Goal: Task Accomplishment & Management: Use online tool/utility

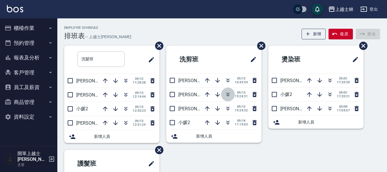
click at [226, 92] on icon "button" at bounding box center [227, 94] width 7 height 7
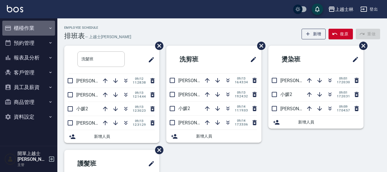
click at [30, 25] on button "櫃檯作業" at bounding box center [28, 28] width 53 height 15
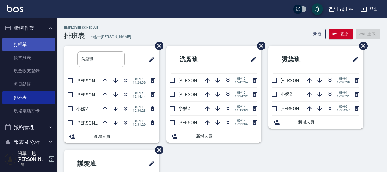
click at [32, 41] on link "打帳單" at bounding box center [28, 44] width 53 height 13
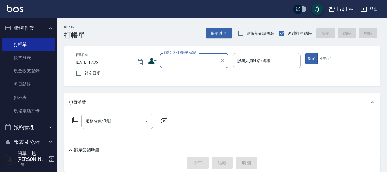
click at [166, 60] on input "顧客姓名/手機號碼/編號" at bounding box center [189, 61] width 55 height 10
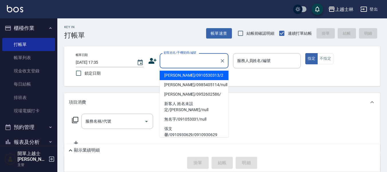
click at [176, 75] on li "[PERSON_NAME]/0910530313/2" at bounding box center [194, 74] width 69 height 9
type input "[PERSON_NAME]/0910530313/2"
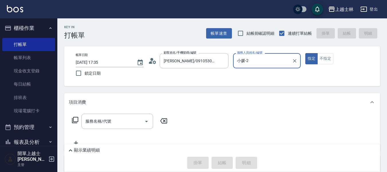
type input "小媛-2"
drag, startPoint x: 97, startPoint y: 108, endPoint x: 90, endPoint y: 119, distance: 13.1
click at [97, 109] on div "項目消費" at bounding box center [222, 102] width 316 height 18
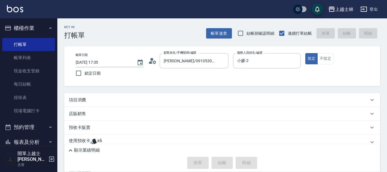
click at [90, 119] on div "店販銷售" at bounding box center [222, 114] width 316 height 14
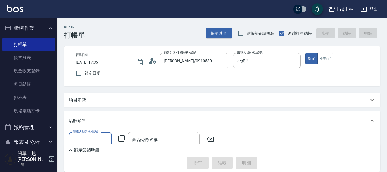
click at [91, 103] on div "項目消費" at bounding box center [222, 100] width 316 height 14
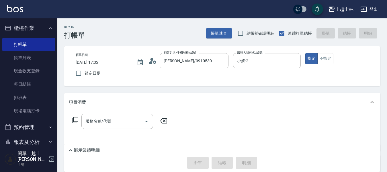
click at [75, 119] on icon at bounding box center [75, 119] width 7 height 7
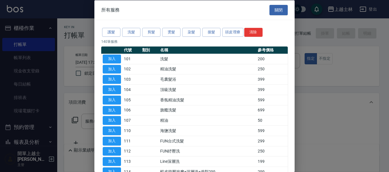
click at [131, 27] on div "護髮 洗髮 剪髮 燙髮 染髮 接髮 頭皮理療 清除" at bounding box center [194, 32] width 187 height 11
click at [131, 32] on button "洗髮" at bounding box center [131, 32] width 18 height 9
click at [109, 66] on button "加入" at bounding box center [112, 68] width 18 height 9
type input "精油洗髮(102)"
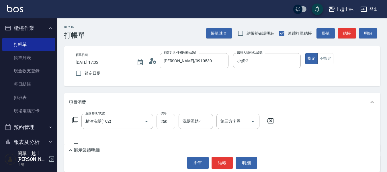
click at [167, 124] on input "250" at bounding box center [165, 120] width 19 height 15
type input "499"
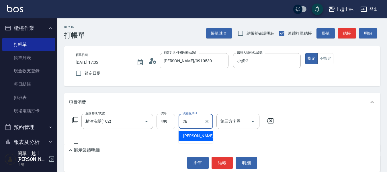
type input "小葉-26"
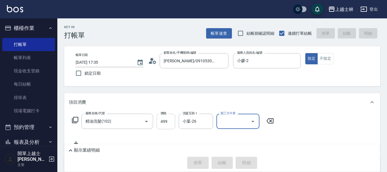
type input "[DATE] 17:36"
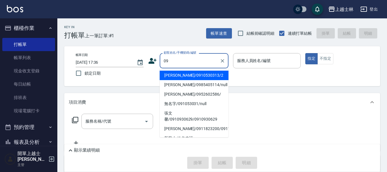
click at [180, 74] on li "[PERSON_NAME]/0910530313/2" at bounding box center [194, 74] width 69 height 9
type input "[PERSON_NAME]/0910530313/2"
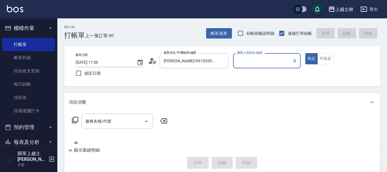
type input "小媛-2"
click at [116, 118] on input "服務名稱/代號" at bounding box center [113, 121] width 58 height 10
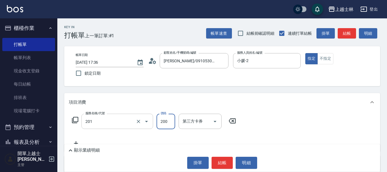
type input "B級單剪(201)"
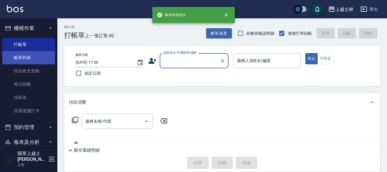
click at [24, 58] on link "帳單列表" at bounding box center [28, 57] width 53 height 13
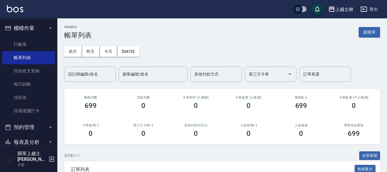
scroll to position [73, 0]
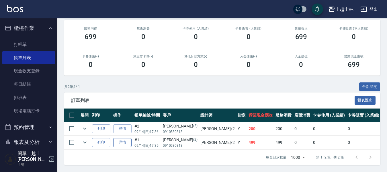
click at [124, 138] on link "詳情" at bounding box center [122, 142] width 18 height 9
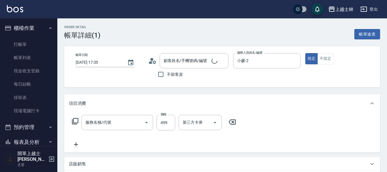
type input "[DATE] 17:35"
type input "小媛-2"
type input "[PERSON_NAME]/0910530313/2"
type input "精油洗髮(102)"
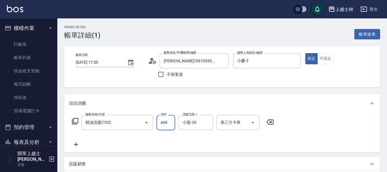
click at [170, 121] on input "499" at bounding box center [165, 122] width 19 height 15
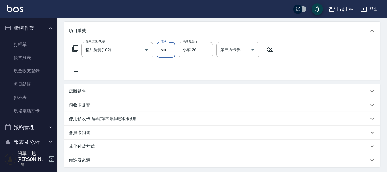
scroll to position [129, 0]
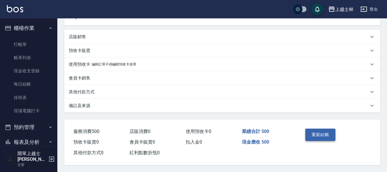
type input "500"
click at [319, 131] on button "重新結帳" at bounding box center [320, 134] width 30 height 12
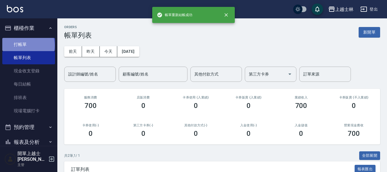
click at [28, 45] on link "打帳單" at bounding box center [28, 44] width 53 height 13
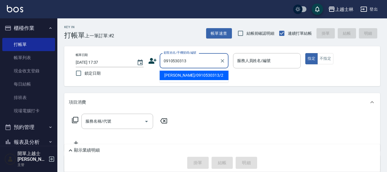
type input "[PERSON_NAME]/0910530313/2"
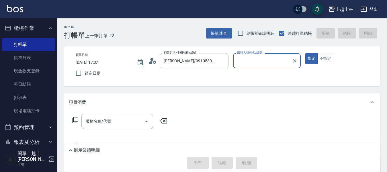
type input "小媛-2"
click at [305, 53] on button "指定" at bounding box center [311, 58] width 12 height 11
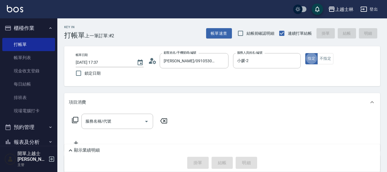
type button "true"
click at [74, 119] on icon at bounding box center [75, 119] width 7 height 7
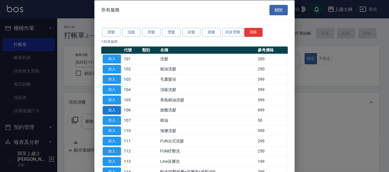
click at [112, 109] on button "加入" at bounding box center [112, 109] width 18 height 9
type input "旗艦洗髮(106)"
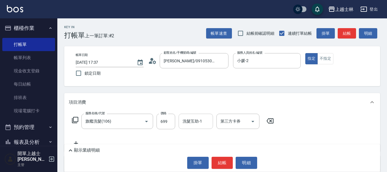
click at [189, 118] on div "洗髮互助-1 洗髮互助-1" at bounding box center [195, 120] width 34 height 15
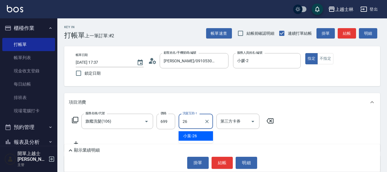
type input "小葉-26"
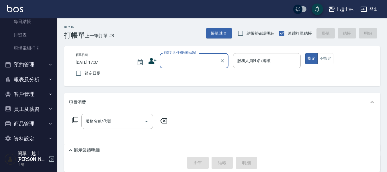
scroll to position [64, 0]
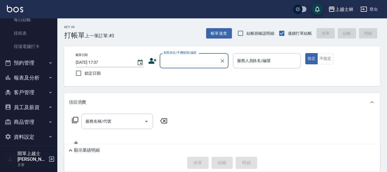
click at [31, 75] on button "報表及分析" at bounding box center [28, 77] width 53 height 15
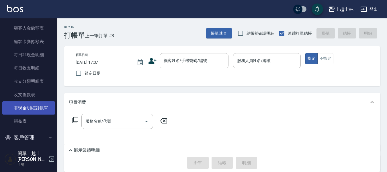
scroll to position [424, 0]
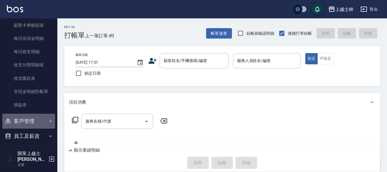
click at [42, 118] on button "客戶管理" at bounding box center [28, 120] width 53 height 15
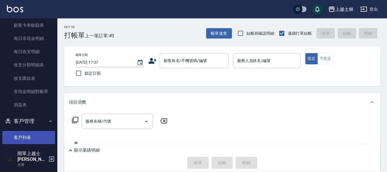
click at [34, 139] on link "客戶列表" at bounding box center [28, 137] width 53 height 13
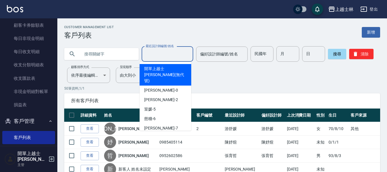
click at [162, 56] on input "最近設計師編號/姓名" at bounding box center [167, 54] width 46 height 10
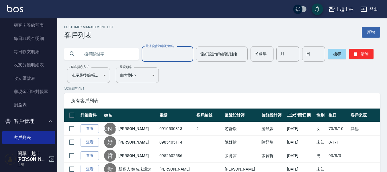
click at [168, 56] on input "最近設計師編號/姓名" at bounding box center [167, 54] width 46 height 10
click at [96, 56] on input "text" at bounding box center [107, 53] width 54 height 15
type input "g"
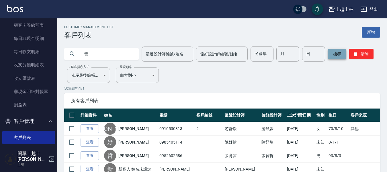
type input "善"
click at [332, 52] on button "搜尋" at bounding box center [337, 54] width 18 height 10
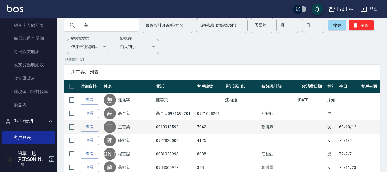
scroll to position [57, 0]
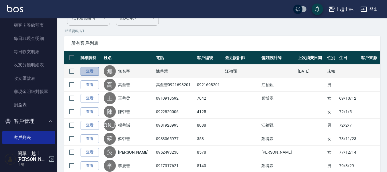
click at [91, 70] on link "查看" at bounding box center [89, 71] width 18 height 9
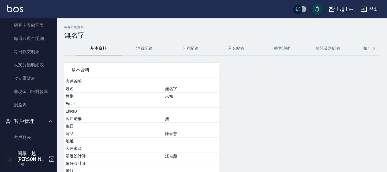
click at [147, 48] on button "消費記錄" at bounding box center [144, 49] width 46 height 14
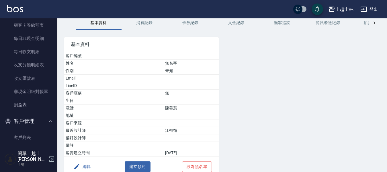
scroll to position [54, 0]
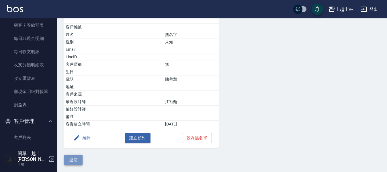
click at [77, 161] on button "返回" at bounding box center [73, 159] width 18 height 11
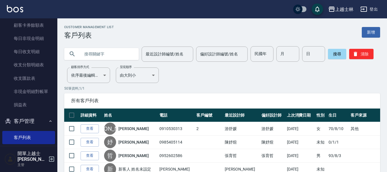
click at [97, 51] on input "text" at bounding box center [107, 53] width 54 height 15
type input "善"
click at [336, 52] on button "搜尋" at bounding box center [337, 54] width 18 height 10
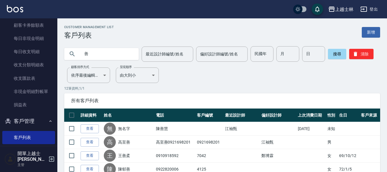
click at [103, 60] on input "善" at bounding box center [107, 53] width 54 height 15
type input "妙"
click at [334, 51] on button "搜尋" at bounding box center [337, 54] width 18 height 10
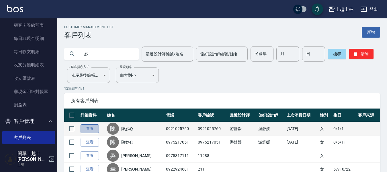
click at [88, 128] on link "查看" at bounding box center [89, 128] width 18 height 9
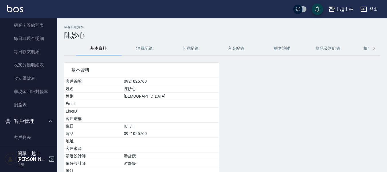
click at [152, 50] on button "消費記錄" at bounding box center [144, 49] width 46 height 14
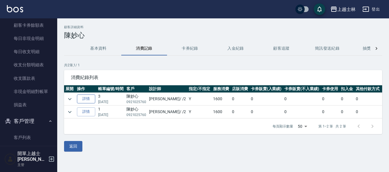
click at [90, 98] on link "詳情" at bounding box center [86, 98] width 18 height 9
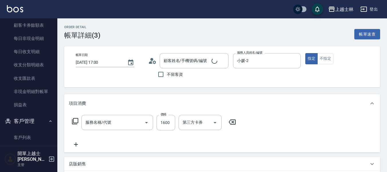
type input "[DATE] 17:00"
type input "小媛-2"
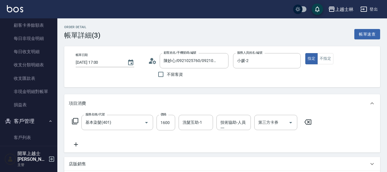
type input "陳妙心/0921025760/0921025760"
type input "基本染髮(401)"
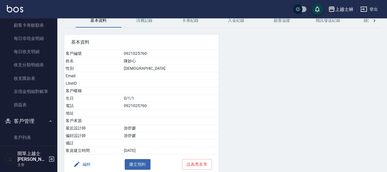
scroll to position [54, 0]
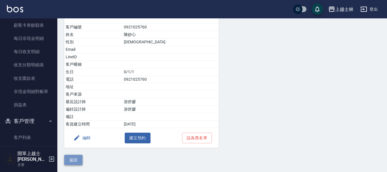
click at [71, 160] on button "返回" at bounding box center [73, 159] width 18 height 11
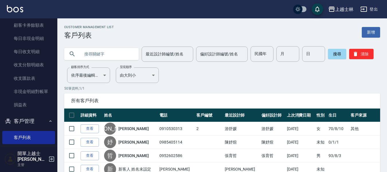
click at [98, 55] on input "text" at bounding box center [107, 53] width 54 height 15
type input "妙"
click at [340, 54] on button "搜尋" at bounding box center [337, 54] width 18 height 10
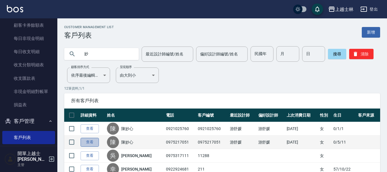
click at [85, 144] on link "查看" at bounding box center [89, 141] width 18 height 9
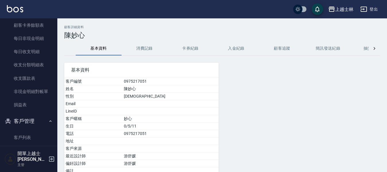
click at [146, 47] on button "消費記錄" at bounding box center [144, 49] width 46 height 14
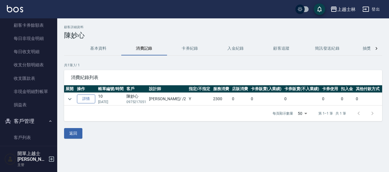
click at [87, 97] on link "詳情" at bounding box center [86, 98] width 18 height 9
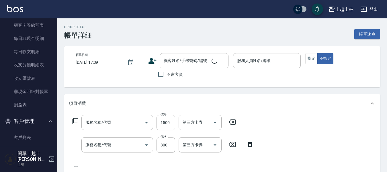
type input "[DATE] 16:29"
type input "小媛-2"
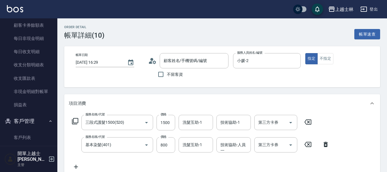
type input "陳妙心/0975217051/0975217051"
type input "三段式護髮1500(520)"
type input "基本染髮(401)"
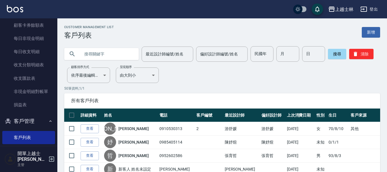
click at [86, 55] on input "text" at bounding box center [107, 53] width 54 height 15
type input "妙"
click at [336, 54] on button "搜尋" at bounding box center [337, 54] width 18 height 10
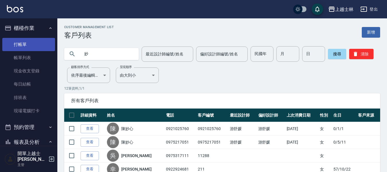
click at [25, 39] on link "打帳單" at bounding box center [28, 44] width 53 height 13
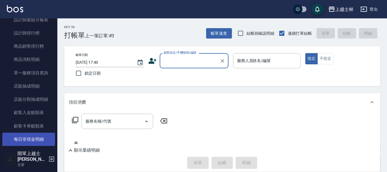
scroll to position [430, 0]
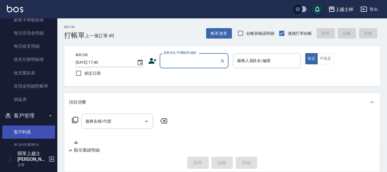
click at [32, 127] on link "客戶列表" at bounding box center [28, 131] width 53 height 13
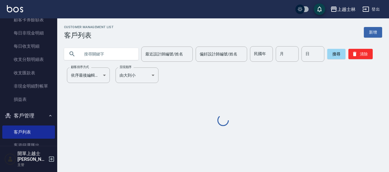
click at [96, 54] on input "text" at bounding box center [107, 53] width 54 height 15
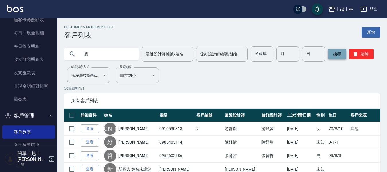
type input "雯"
click at [335, 53] on button "搜尋" at bounding box center [337, 54] width 18 height 10
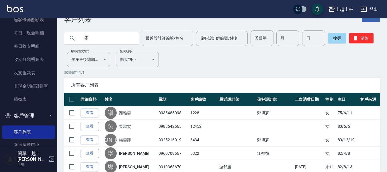
scroll to position [86, 0]
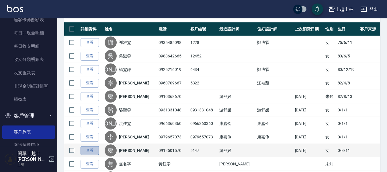
click at [86, 149] on link "查看" at bounding box center [89, 150] width 18 height 9
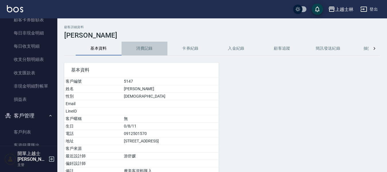
click at [155, 42] on button "消費記錄" at bounding box center [144, 49] width 46 height 14
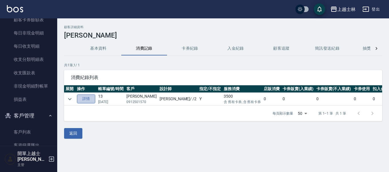
click at [89, 100] on link "詳情" at bounding box center [86, 98] width 18 height 9
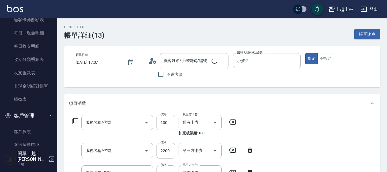
type input "[DATE] 17:07"
type input "小媛-2"
type input "免費剪髮(205)"
type input "離子燙(306)"
type input "3600結構卡使用(509)"
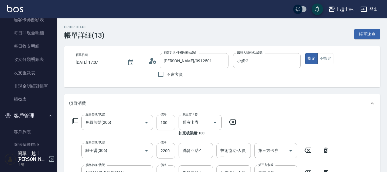
type input "[PERSON_NAME]/0912501570/5147"
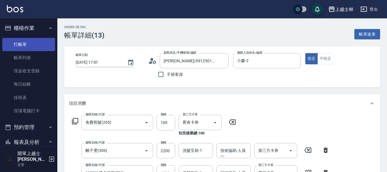
click at [21, 44] on link "打帳單" at bounding box center [28, 44] width 53 height 13
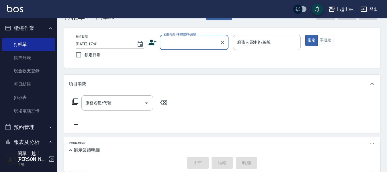
scroll to position [29, 0]
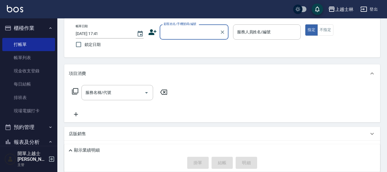
click at [188, 26] on label "顧客姓名/手機號碼/編號" at bounding box center [180, 24] width 33 height 4
click at [188, 27] on input "顧客姓名/手機號碼/編號" at bounding box center [189, 32] width 55 height 10
click at [188, 28] on input "顧客姓名/手機號碼/編號" at bounding box center [189, 32] width 55 height 10
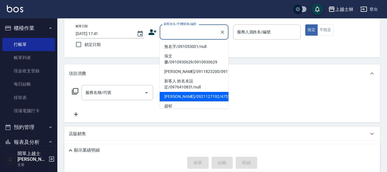
scroll to position [57, 0]
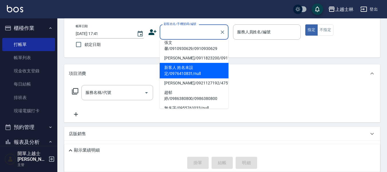
click at [209, 73] on li "新客人 姓名未設定/0976410831/null" at bounding box center [194, 70] width 69 height 15
type input "新客人 姓名未設定/0976410831/null"
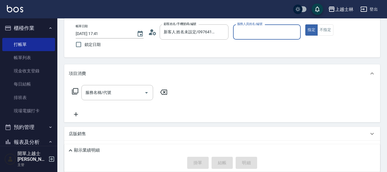
click at [243, 33] on input "服務人員姓名/編號" at bounding box center [266, 32] width 63 height 10
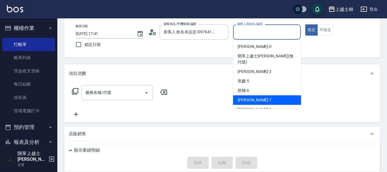
click at [254, 95] on div "[PERSON_NAME] -7" at bounding box center [267, 99] width 68 height 9
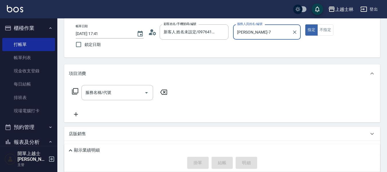
type input "[PERSON_NAME]-7"
click at [124, 90] on input "服務名稱/代號" at bounding box center [113, 92] width 58 height 10
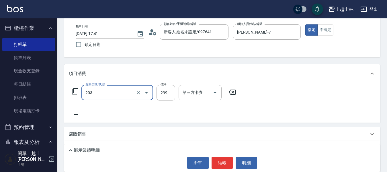
type input "B級洗+剪(203)"
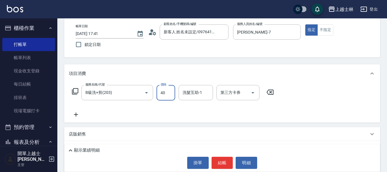
type input "400"
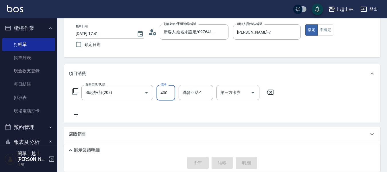
type input "[DATE] 17:53"
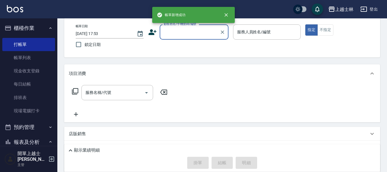
scroll to position [0, 0]
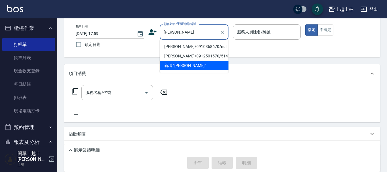
type input "[PERSON_NAME]"
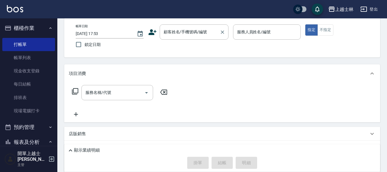
drag, startPoint x: 108, startPoint y: 117, endPoint x: 202, endPoint y: 27, distance: 129.4
click at [202, 27] on div "顧客姓名/手機號碼/編號 顧客姓名/手機號碼/編號" at bounding box center [194, 31] width 69 height 15
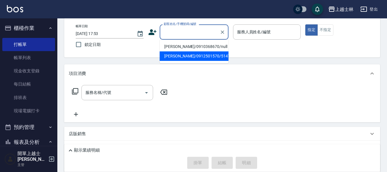
click at [201, 56] on li "[PERSON_NAME]/0912501570/5147" at bounding box center [194, 55] width 69 height 9
type input "[PERSON_NAME]/0912501570/5147"
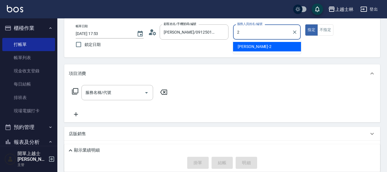
type input "2"
type button "true"
type input "小媛-2"
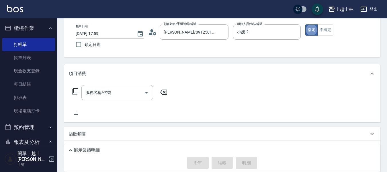
click at [72, 88] on icon at bounding box center [75, 91] width 7 height 7
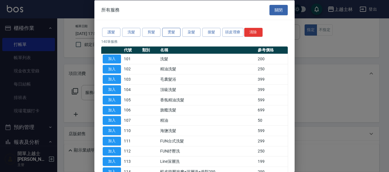
click at [170, 30] on button "燙髮" at bounding box center [171, 32] width 18 height 9
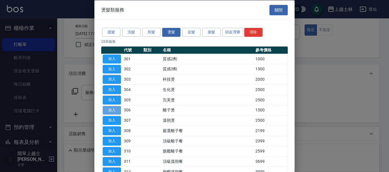
click at [115, 110] on button "加入" at bounding box center [112, 109] width 18 height 9
type input "離子燙(306)"
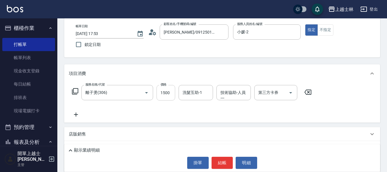
click at [172, 94] on input "1500" at bounding box center [165, 92] width 19 height 15
type input "2200"
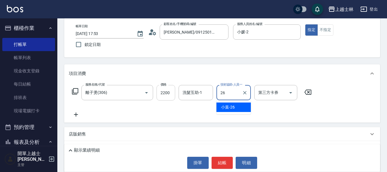
type input "小葉-26"
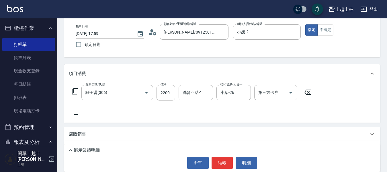
click at [75, 90] on icon at bounding box center [75, 91] width 7 height 7
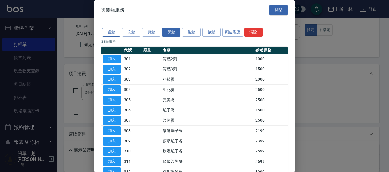
click at [115, 34] on button "護髮" at bounding box center [111, 32] width 18 height 9
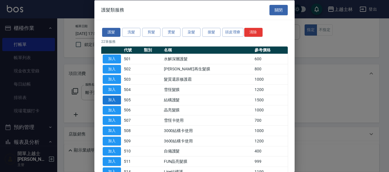
click at [113, 97] on button "加入" at bounding box center [112, 99] width 18 height 9
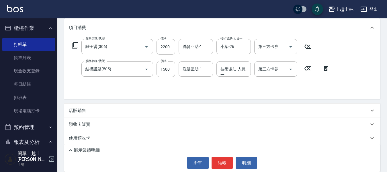
scroll to position [107, 0]
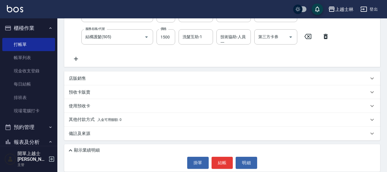
click at [84, 80] on p "店販銷售" at bounding box center [77, 78] width 17 height 6
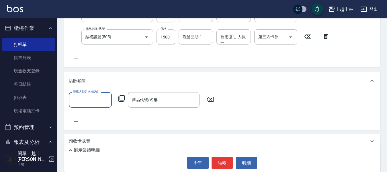
scroll to position [0, 0]
click at [82, 100] on input "服務人員姓名/編號" at bounding box center [90, 100] width 38 height 10
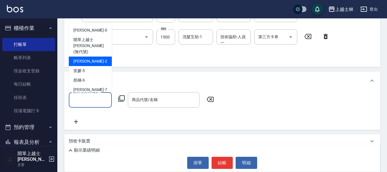
click at [86, 56] on div "小媛 -2" at bounding box center [90, 60] width 43 height 9
type input "小媛-2"
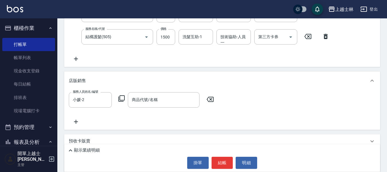
click at [122, 99] on icon at bounding box center [121, 98] width 7 height 7
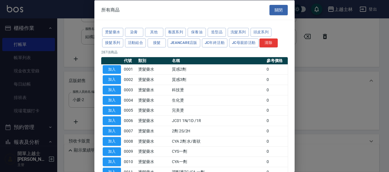
click at [137, 37] on div "燙髮藥水 染膏 其他 養護系列 保養油 造型品 洗髮系列 頭皮系列 接髮系列 活動組合 接髮 JeanCare店販 JC年終活動 JC母親節活動 清除" at bounding box center [194, 37] width 187 height 21
click at [136, 44] on button "活動組合" at bounding box center [135, 42] width 21 height 9
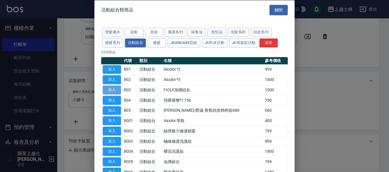
click at [118, 89] on button "加入" at bounding box center [112, 89] width 18 height 9
type input "FIOLE加購組合"
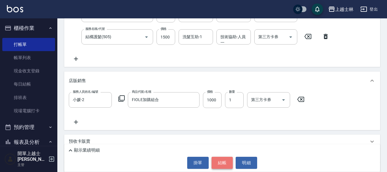
click at [223, 162] on button "結帳" at bounding box center [221, 162] width 21 height 12
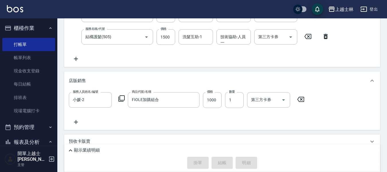
type input "[DATE] 18:18"
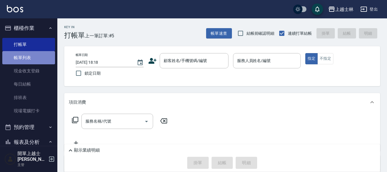
click at [32, 60] on link "帳單列表" at bounding box center [28, 57] width 53 height 13
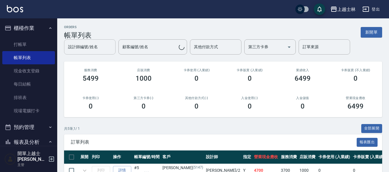
click at [97, 45] on input "設計師編號/姓名" at bounding box center [90, 47] width 46 height 10
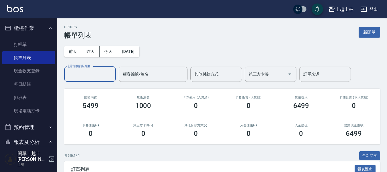
click at [88, 70] on input "設計師編號/姓名" at bounding box center [90, 74] width 46 height 10
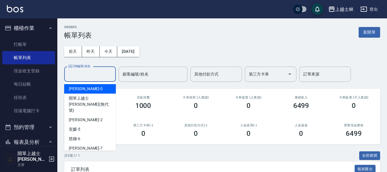
click at [93, 74] on input "設計師編號/姓名" at bounding box center [90, 74] width 46 height 10
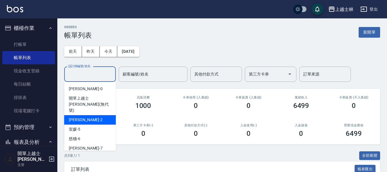
click at [93, 115] on div "小媛 -2" at bounding box center [90, 119] width 52 height 9
type input "小媛-2"
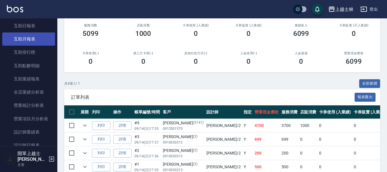
scroll to position [315, 0]
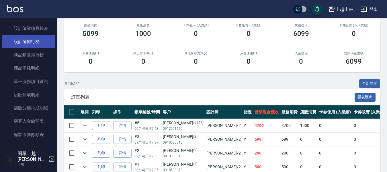
click at [37, 43] on link "設計師排行榜" at bounding box center [28, 41] width 53 height 13
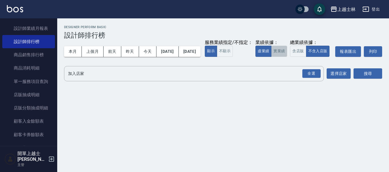
click at [271, 57] on button "實業績" at bounding box center [279, 51] width 16 height 11
click at [314, 78] on div "全選" at bounding box center [312, 73] width 18 height 9
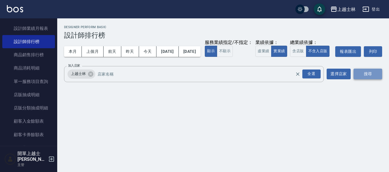
click at [362, 79] on button "搜尋" at bounding box center [368, 73] width 29 height 11
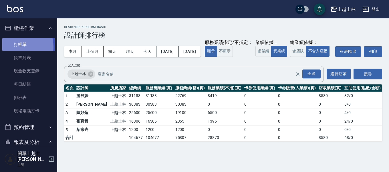
click at [16, 47] on link "打帳單" at bounding box center [28, 44] width 53 height 13
